Goal: Find specific page/section: Find specific page/section

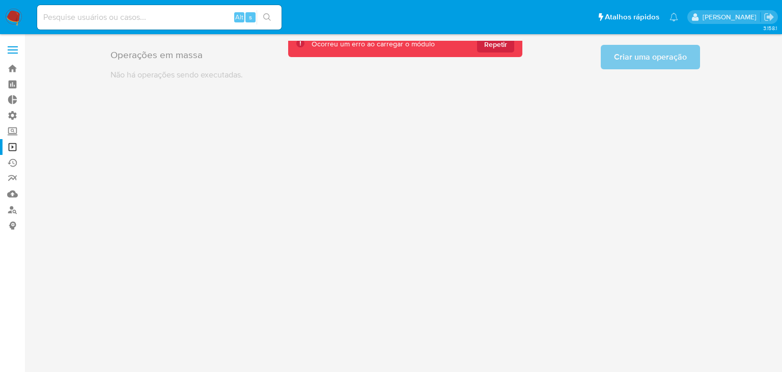
click at [194, 19] on input at bounding box center [159, 17] width 244 height 13
paste input "1173856972"
type input "1173856972"
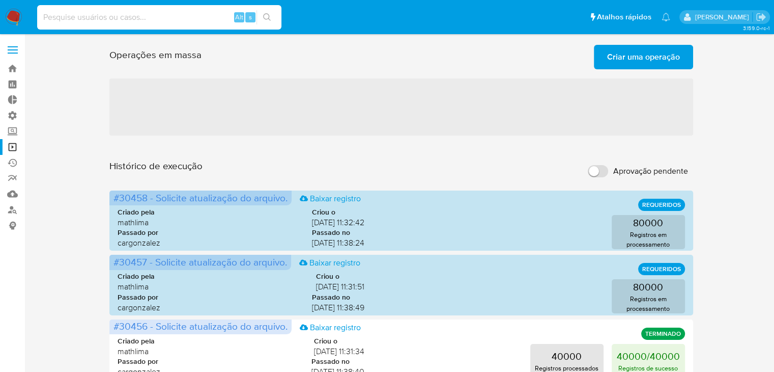
click at [103, 13] on input at bounding box center [159, 17] width 244 height 13
paste input "1173856972"
type input "1173856972"
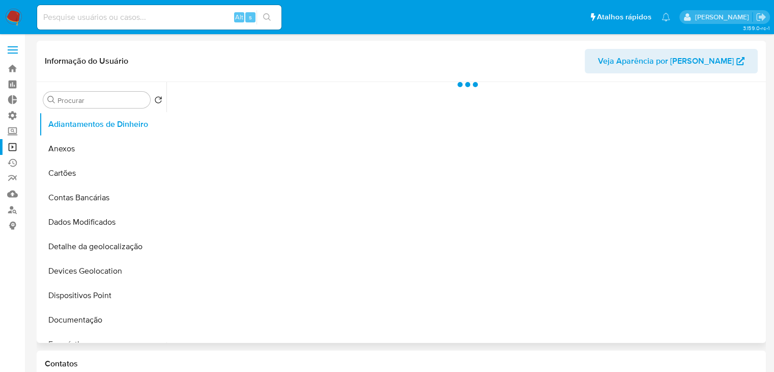
select select "10"
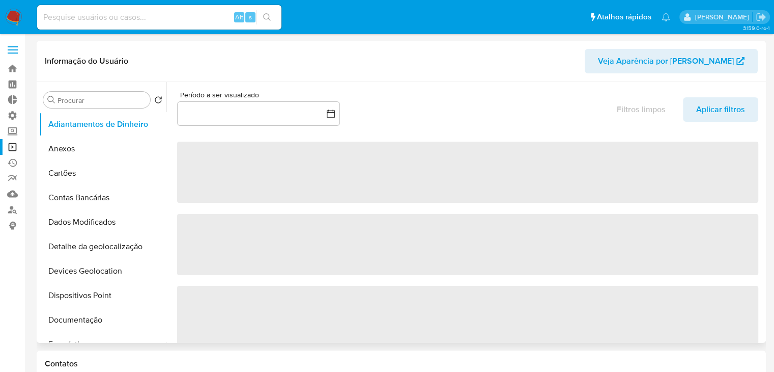
scroll to position [107, 0]
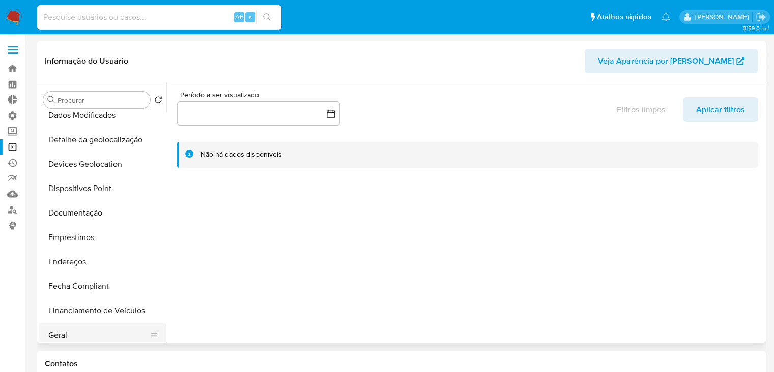
click at [108, 332] on button "Geral" at bounding box center [98, 335] width 119 height 24
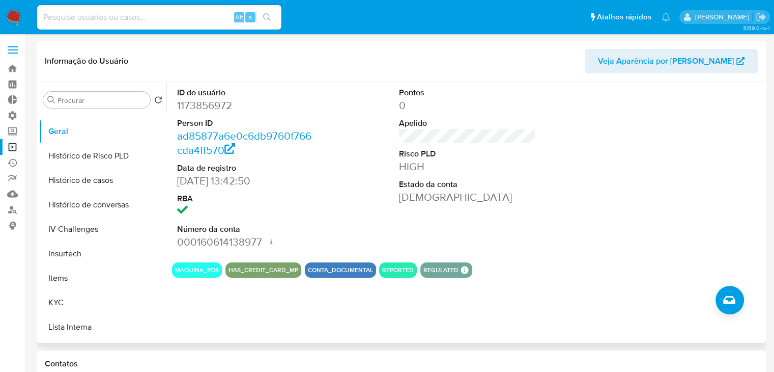
scroll to position [314, 0]
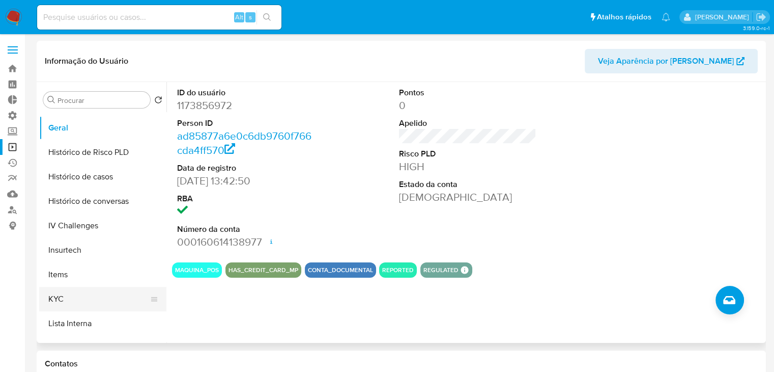
click at [138, 305] on button "KYC" at bounding box center [98, 299] width 119 height 24
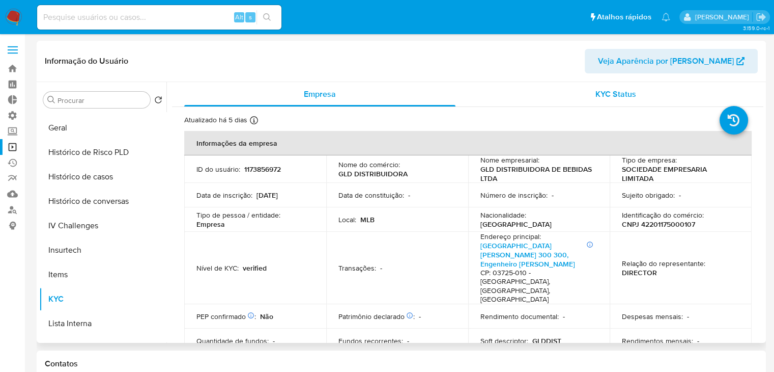
click at [603, 92] on span "KYC Status" at bounding box center [616, 94] width 41 height 12
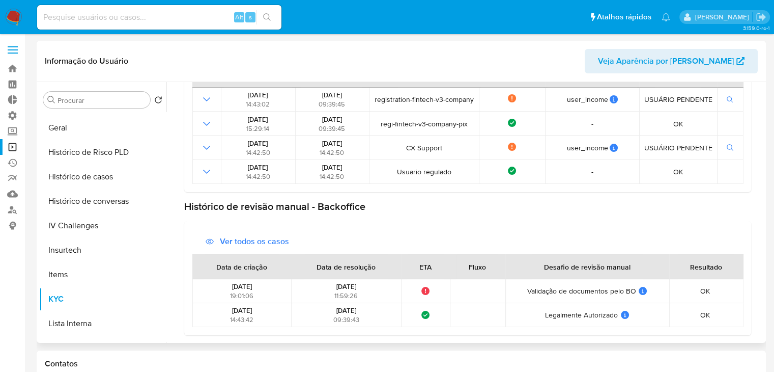
scroll to position [0, 0]
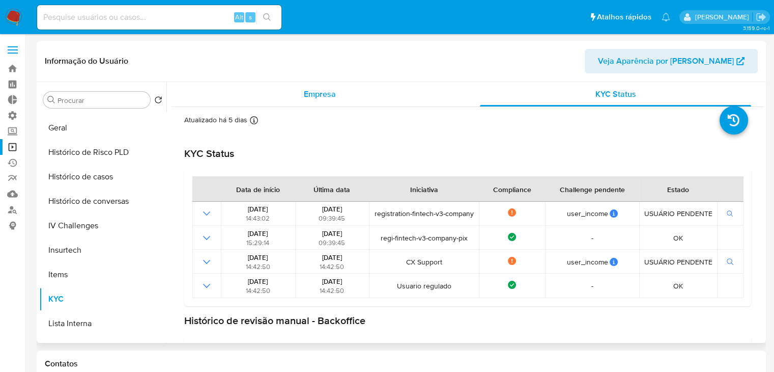
click at [298, 94] on div "Empresa" at bounding box center [319, 94] width 271 height 24
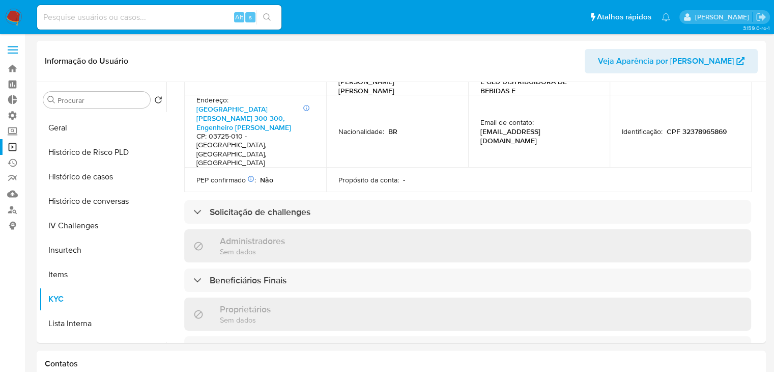
scroll to position [397, 0]
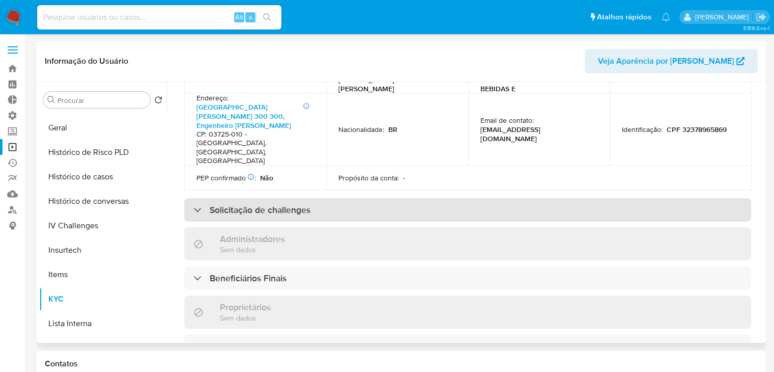
click at [443, 198] on div "Solicitação de challenges" at bounding box center [467, 209] width 567 height 23
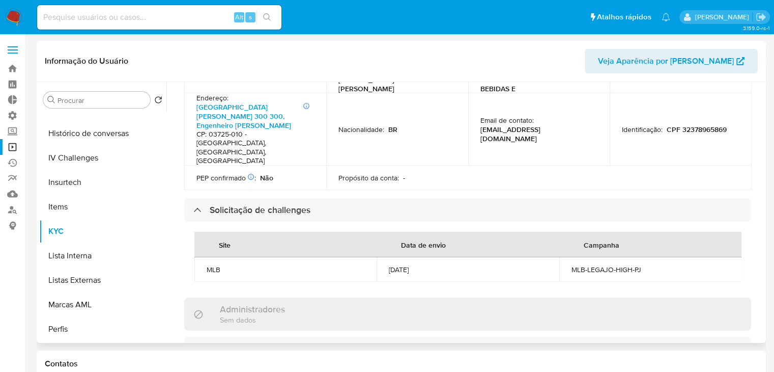
scroll to position [387, 0]
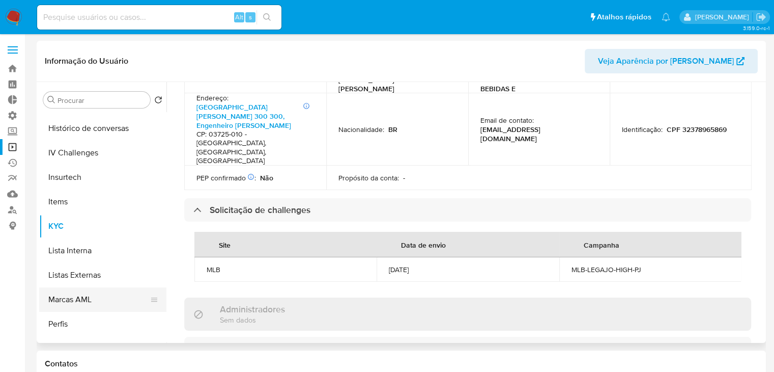
click at [118, 300] on button "Marcas AML" at bounding box center [98, 299] width 119 height 24
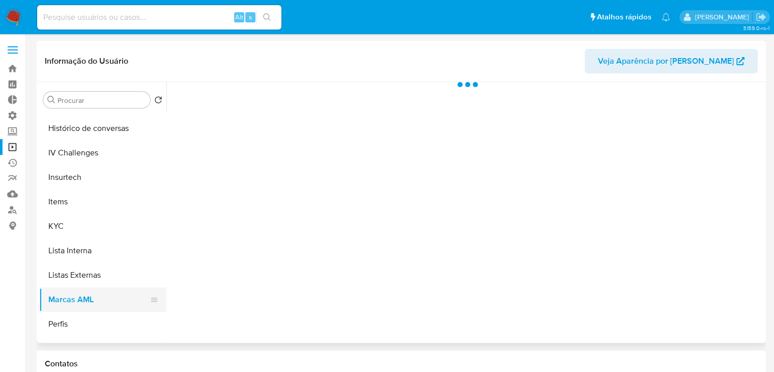
scroll to position [0, 0]
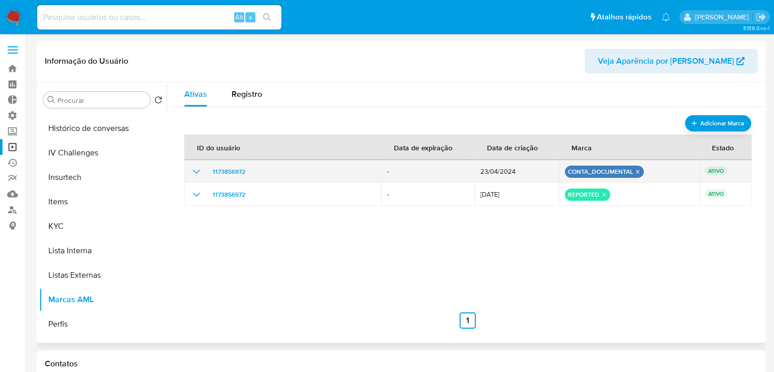
click at [193, 171] on icon "show_hidden_detail_by_id_1173856972" at bounding box center [196, 171] width 12 height 12
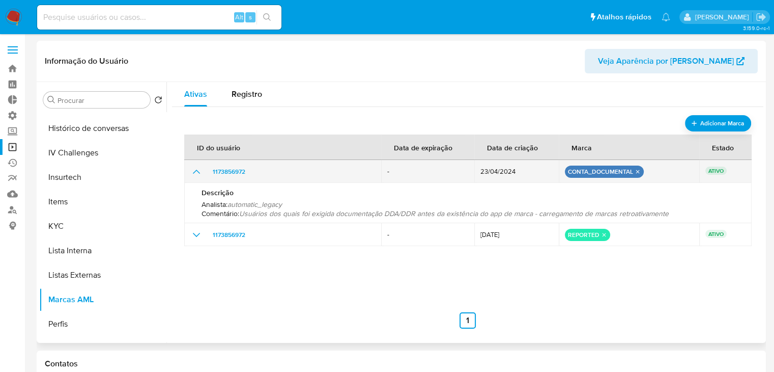
click at [193, 171] on icon "show_hidden_detail_by_id_1173856972" at bounding box center [196, 171] width 12 height 12
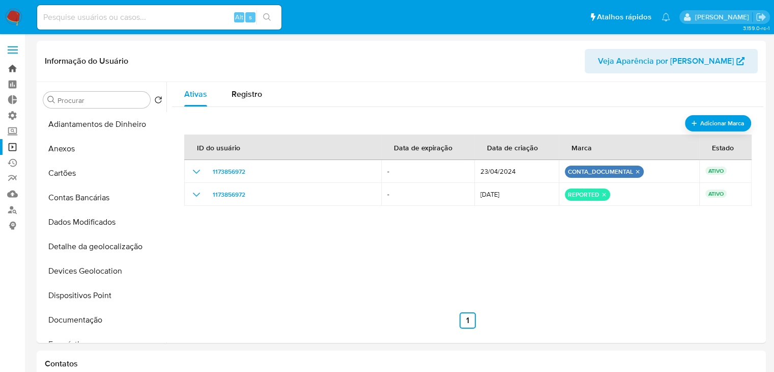
click at [15, 68] on link "Bandeja" at bounding box center [60, 69] width 121 height 16
